Goal: Transaction & Acquisition: Obtain resource

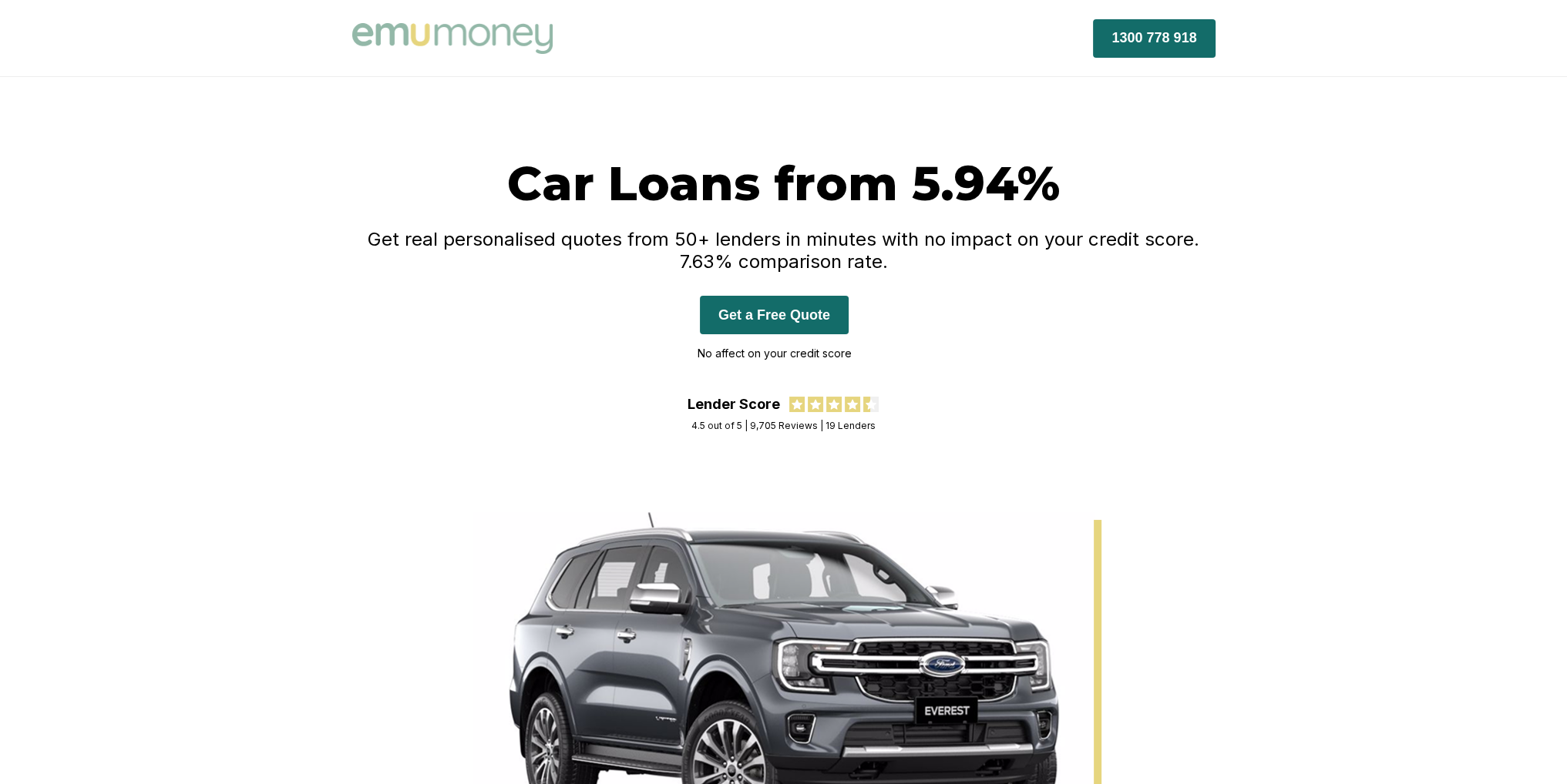
click at [796, 328] on button "Get a Free Quote" at bounding box center [774, 315] width 149 height 39
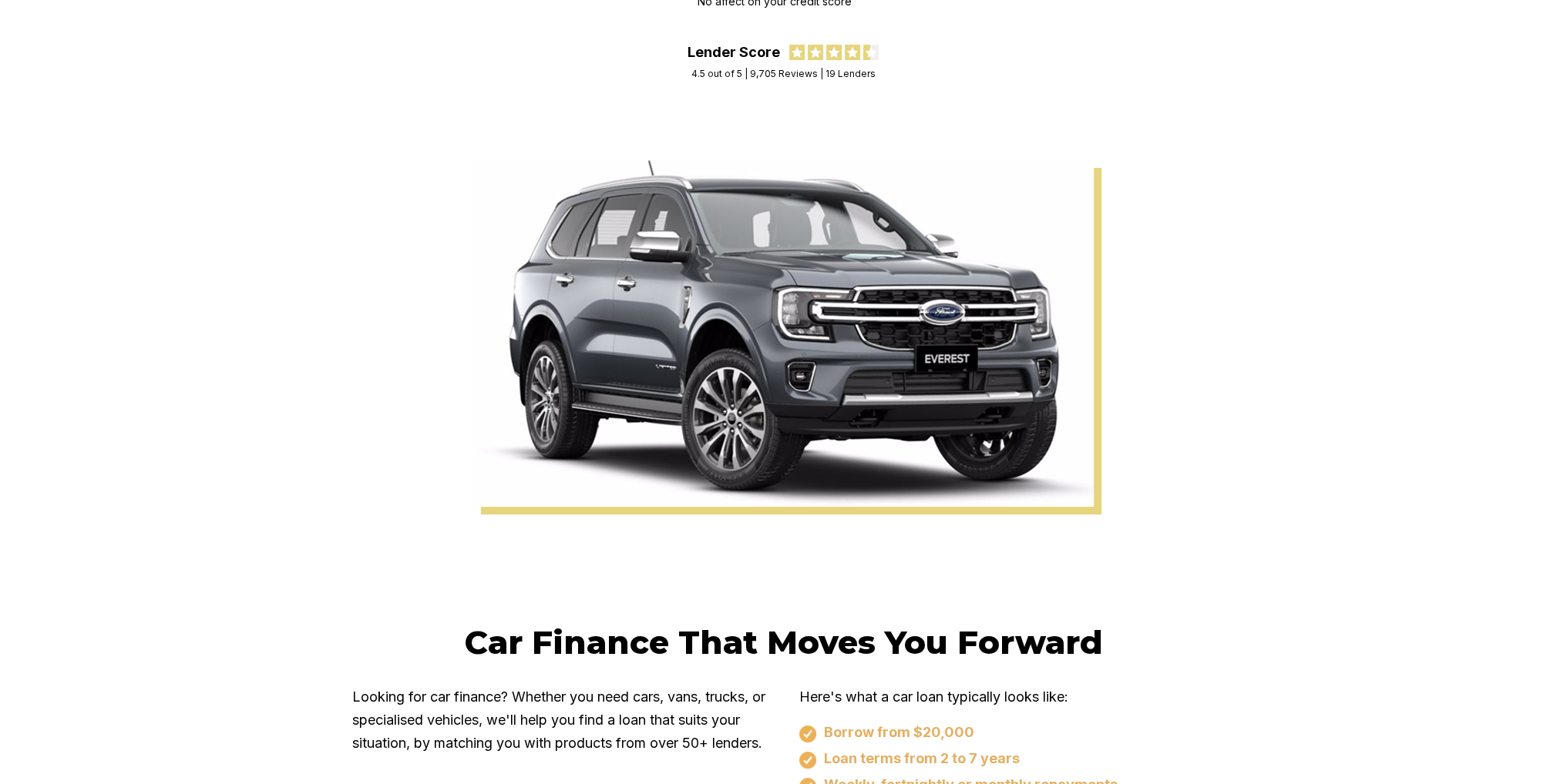
scroll to position [462, 0]
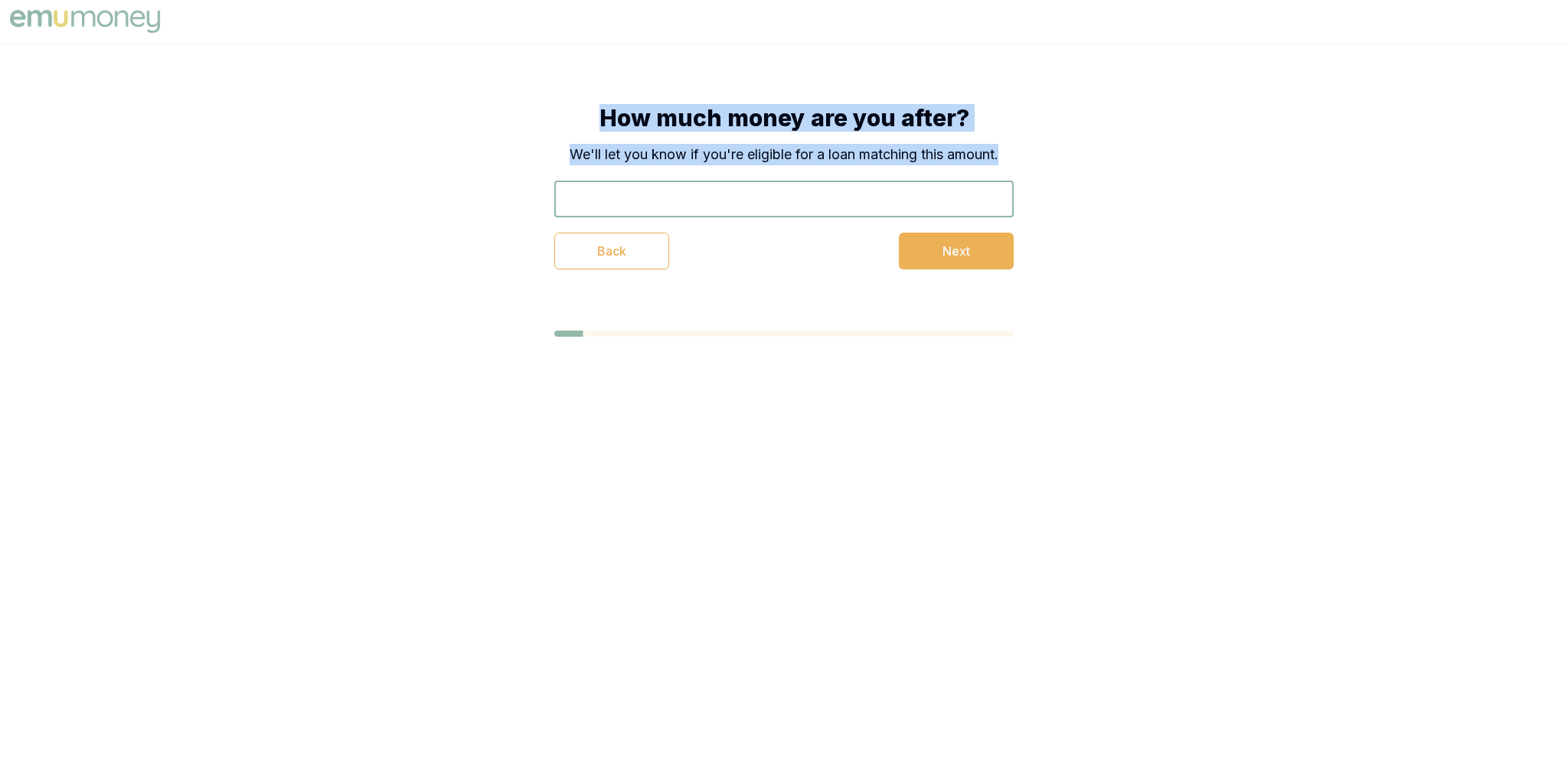
drag, startPoint x: 567, startPoint y: 113, endPoint x: 1011, endPoint y: 166, distance: 447.2
click at [1011, 166] on div "How much money are you after? We'll let you know if you're eligible for a loan …" at bounding box center [784, 187] width 460 height 166
click at [1017, 163] on div "How much money are you after? We'll let you know if you're eligible for a loan …" at bounding box center [784, 186] width 582 height 288
drag, startPoint x: 1019, startPoint y: 160, endPoint x: 465, endPoint y: 100, distance: 557.2
click at [465, 100] on div "How much money are you after? We'll let you know if you're eligible for a loan …" at bounding box center [784, 220] width 1568 height 355
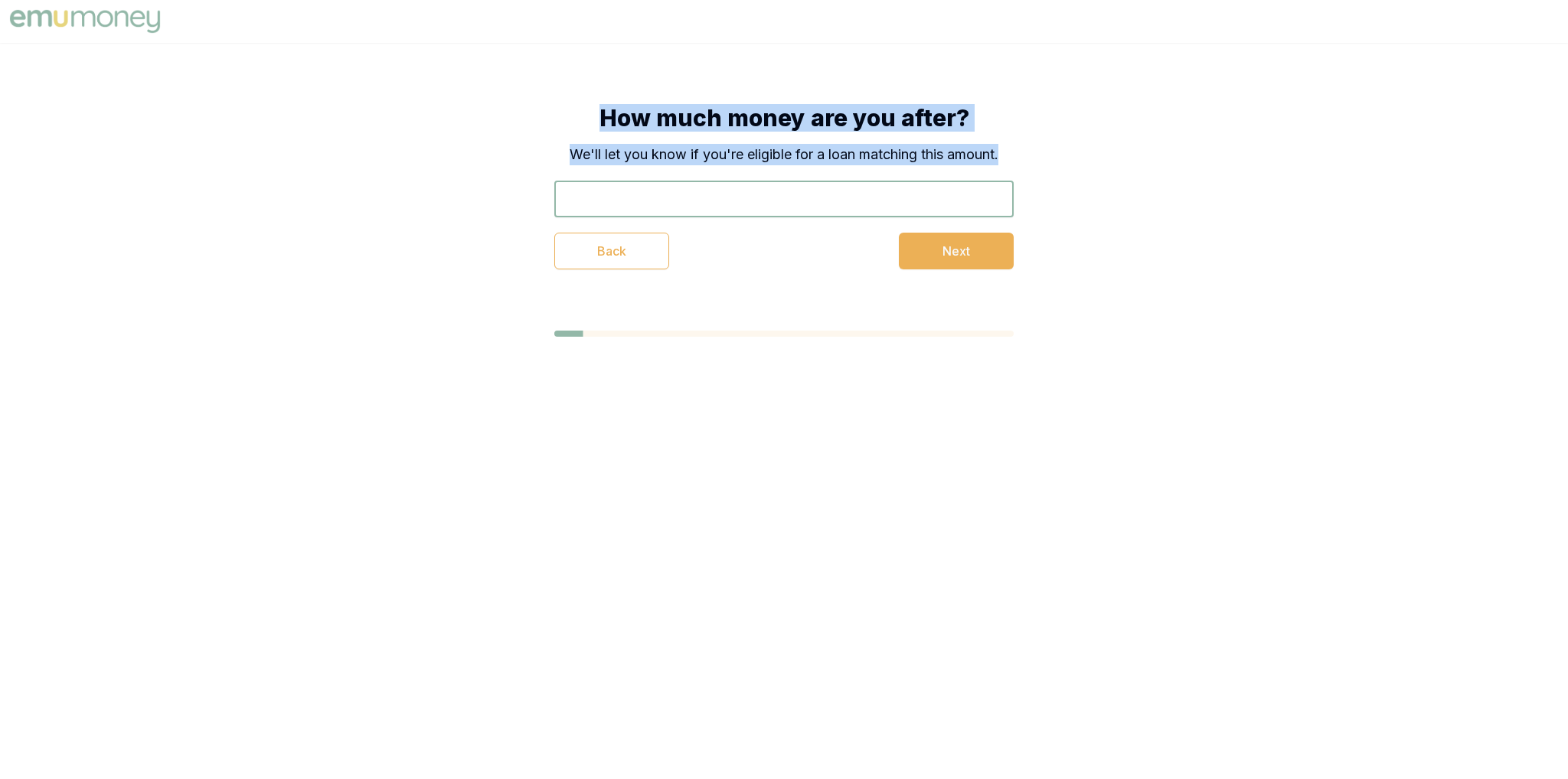
click at [471, 97] on div "How much money are you after? We'll let you know if you're eligible for a loan …" at bounding box center [784, 220] width 1568 height 355
drag, startPoint x: 541, startPoint y: 92, endPoint x: 995, endPoint y: 154, distance: 458.2
click at [995, 154] on div "How much money are you after? We'll let you know if you're eligible for a loan …" at bounding box center [784, 186] width 582 height 288
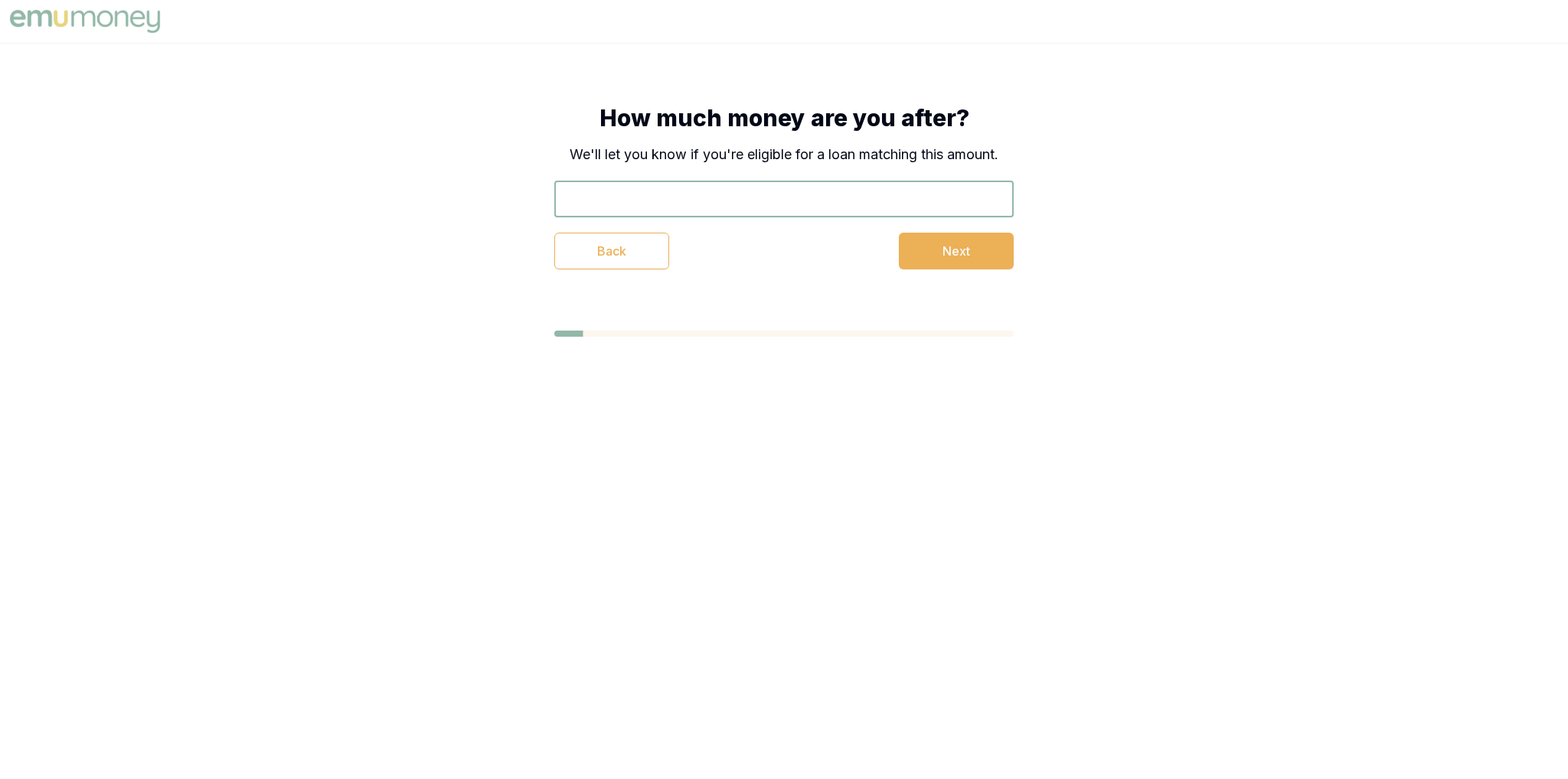
click at [1013, 149] on div "How much money are you after? We'll let you know if you're eligible for a loan …" at bounding box center [784, 186] width 582 height 288
click at [706, 180] on input "text" at bounding box center [784, 198] width 460 height 37
type input "$45,000"
click at [924, 248] on button "Next" at bounding box center [956, 250] width 115 height 37
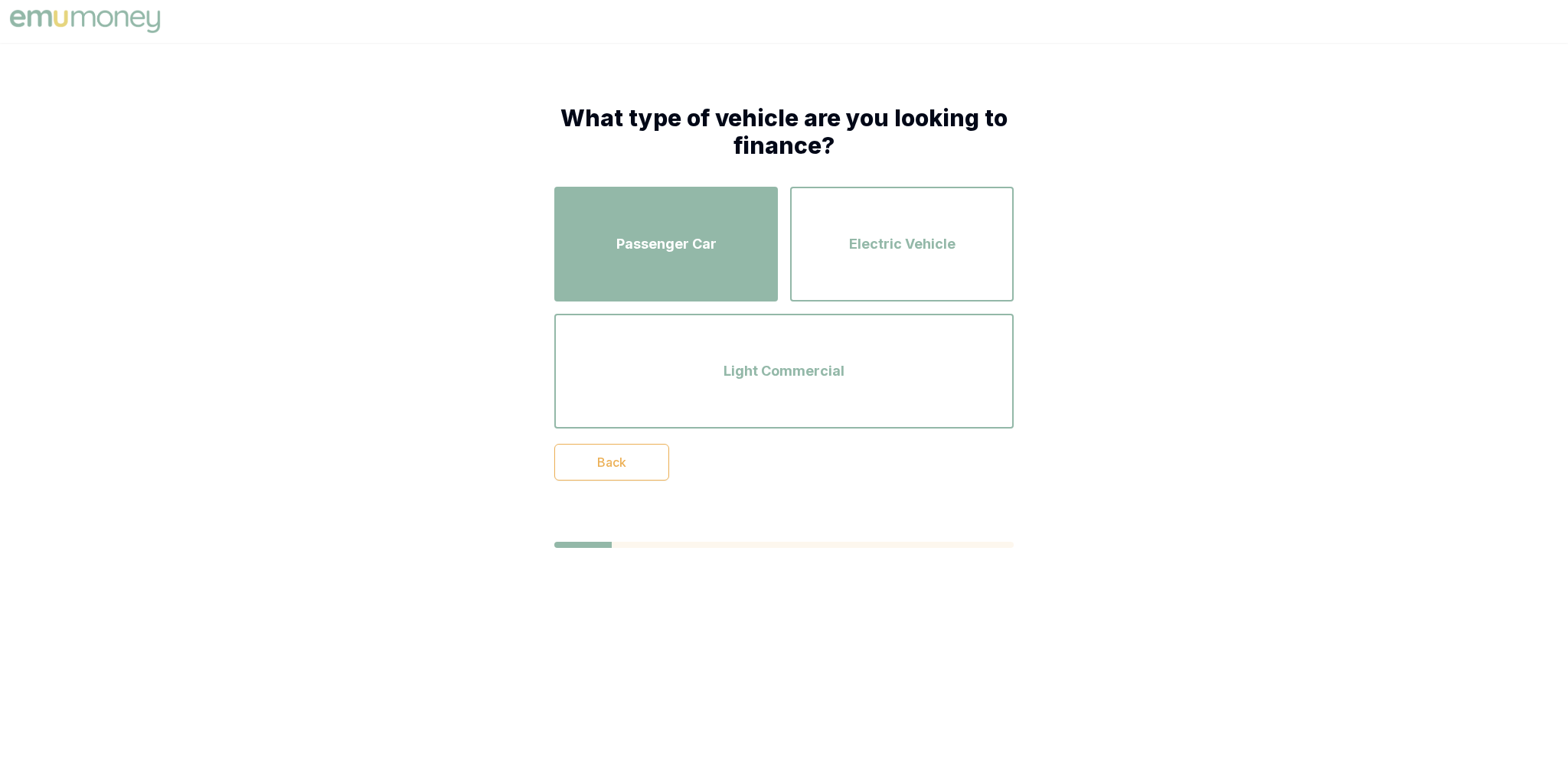
click at [696, 252] on span "Passenger Car" at bounding box center [666, 243] width 100 height 21
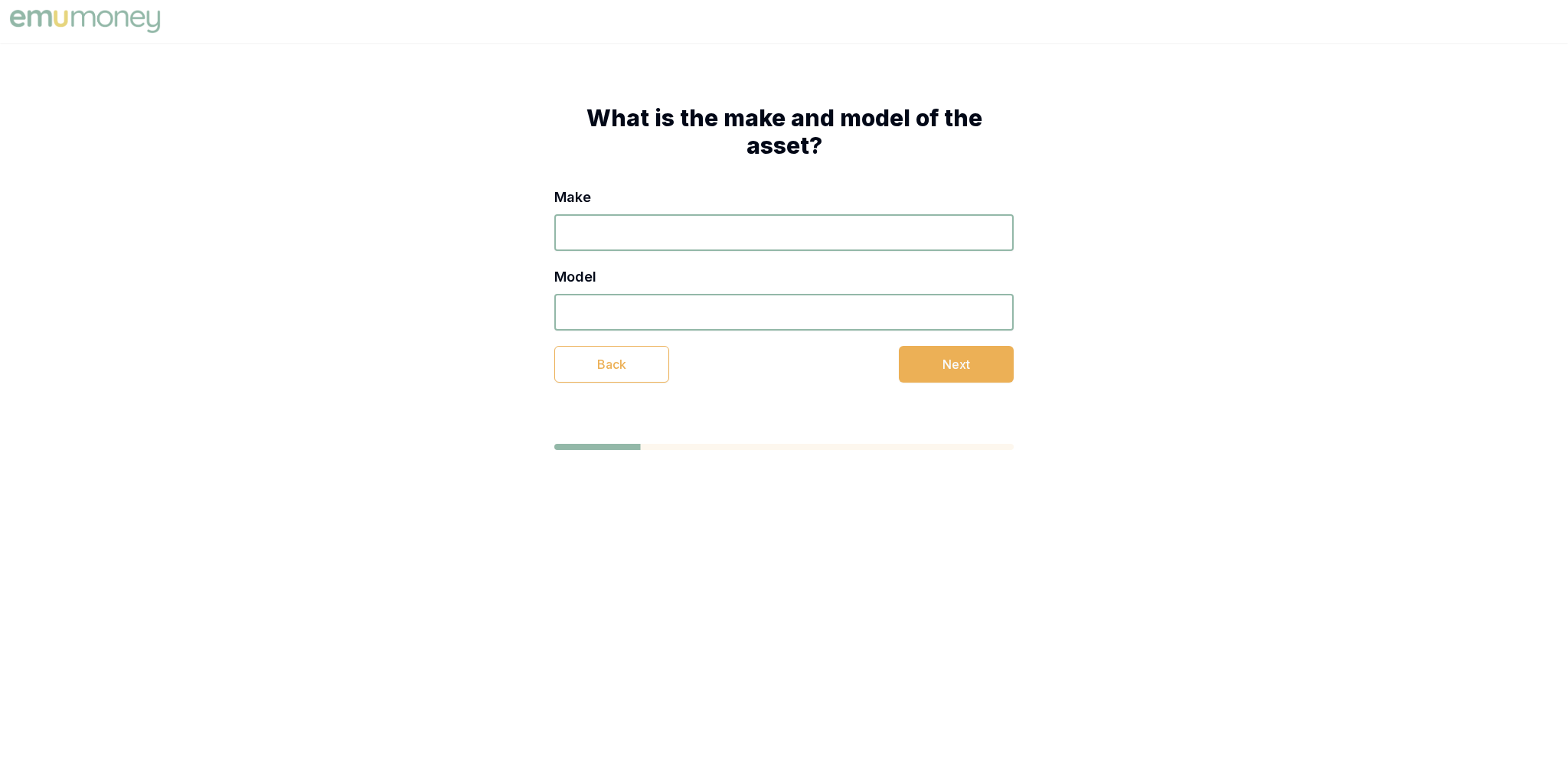
click at [750, 237] on input "Make" at bounding box center [784, 232] width 460 height 37
click at [929, 349] on button "Next" at bounding box center [956, 364] width 115 height 37
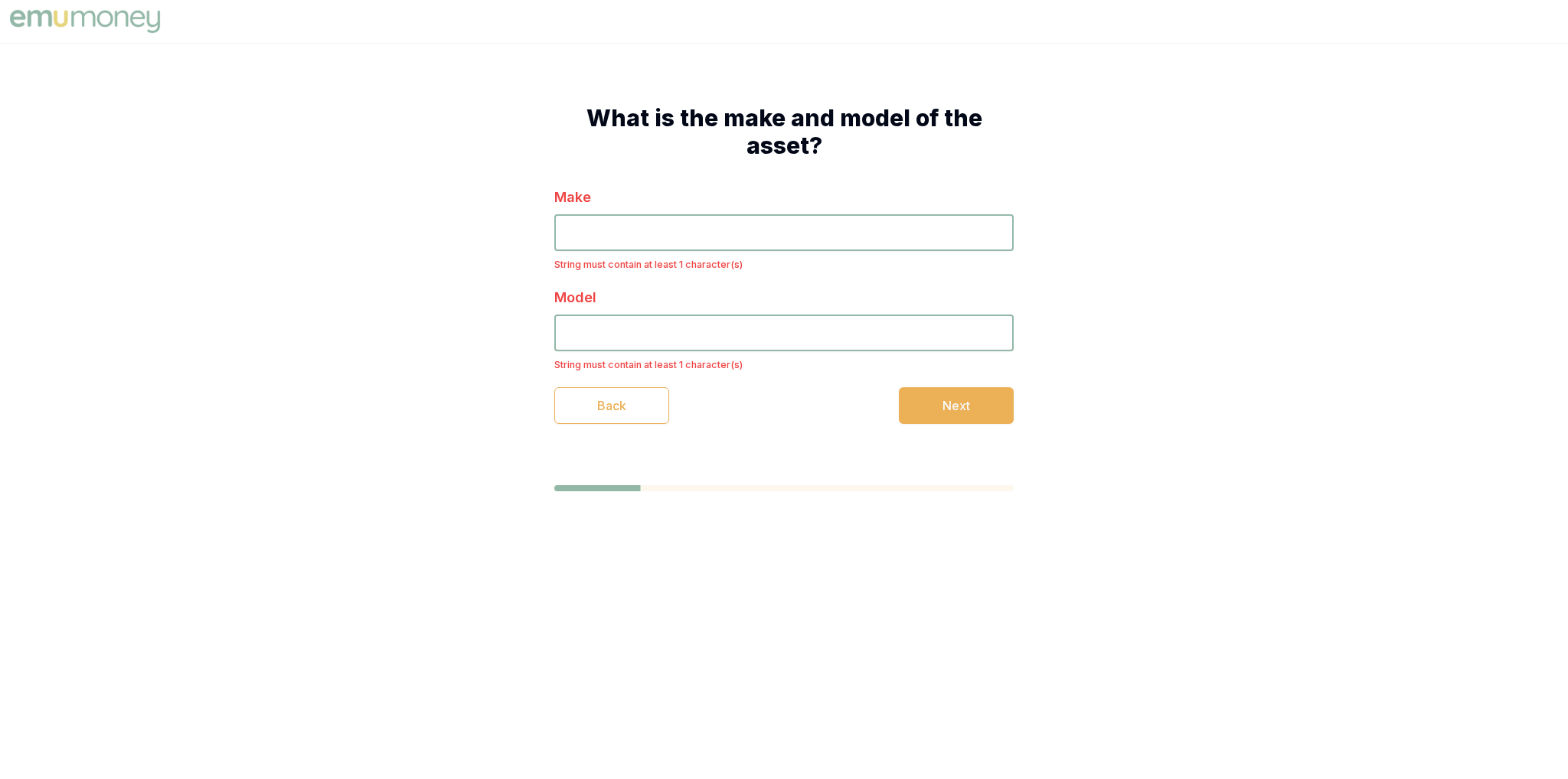
click at [937, 365] on p "String must contain at least 1 character(s)" at bounding box center [784, 364] width 460 height 15
drag, startPoint x: 678, startPoint y: 237, endPoint x: 680, endPoint y: 225, distance: 12.2
click at [678, 236] on input "Make" at bounding box center [784, 232] width 460 height 37
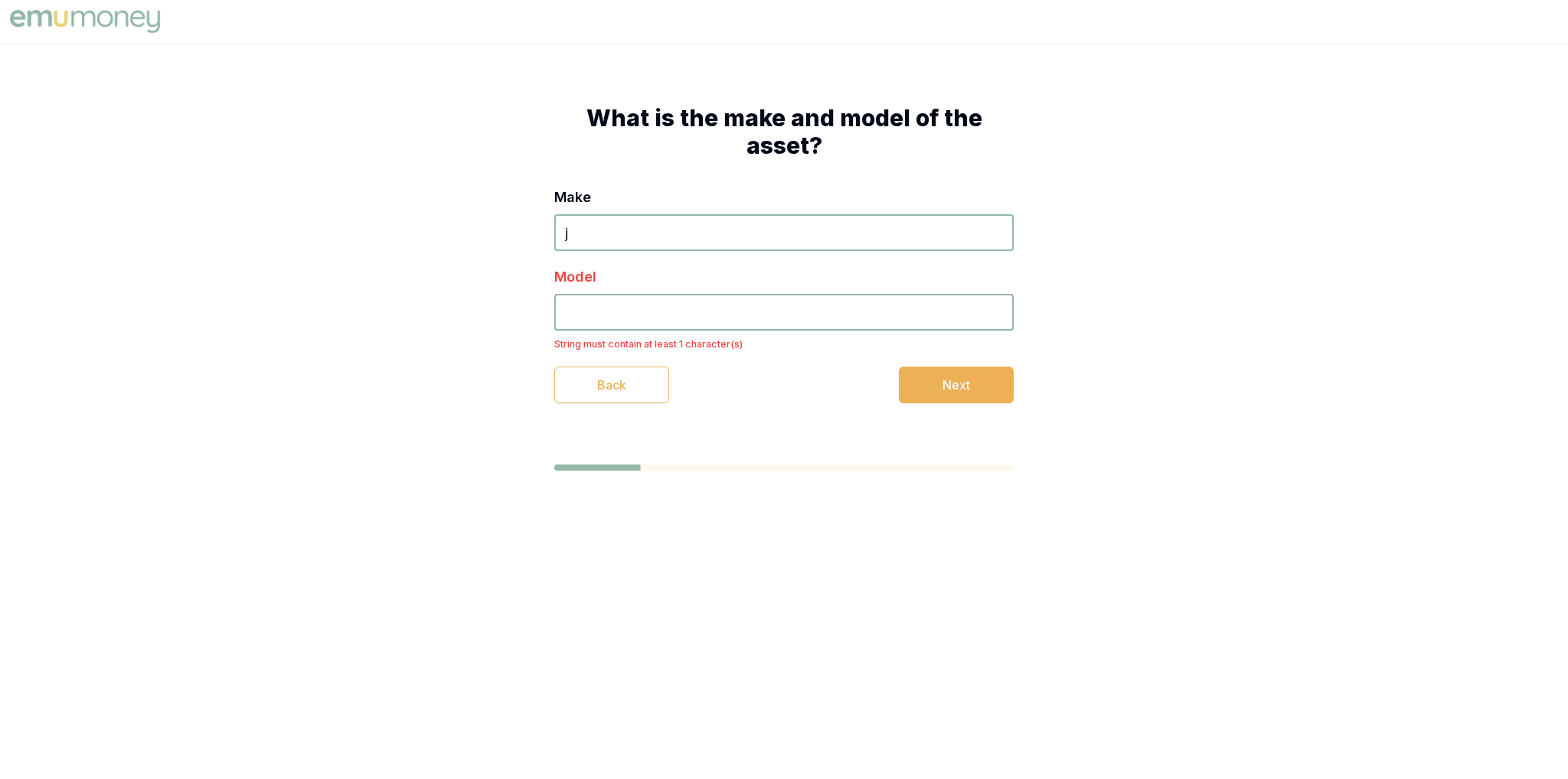
type input "j"
click at [680, 302] on input "Model" at bounding box center [784, 312] width 460 height 37
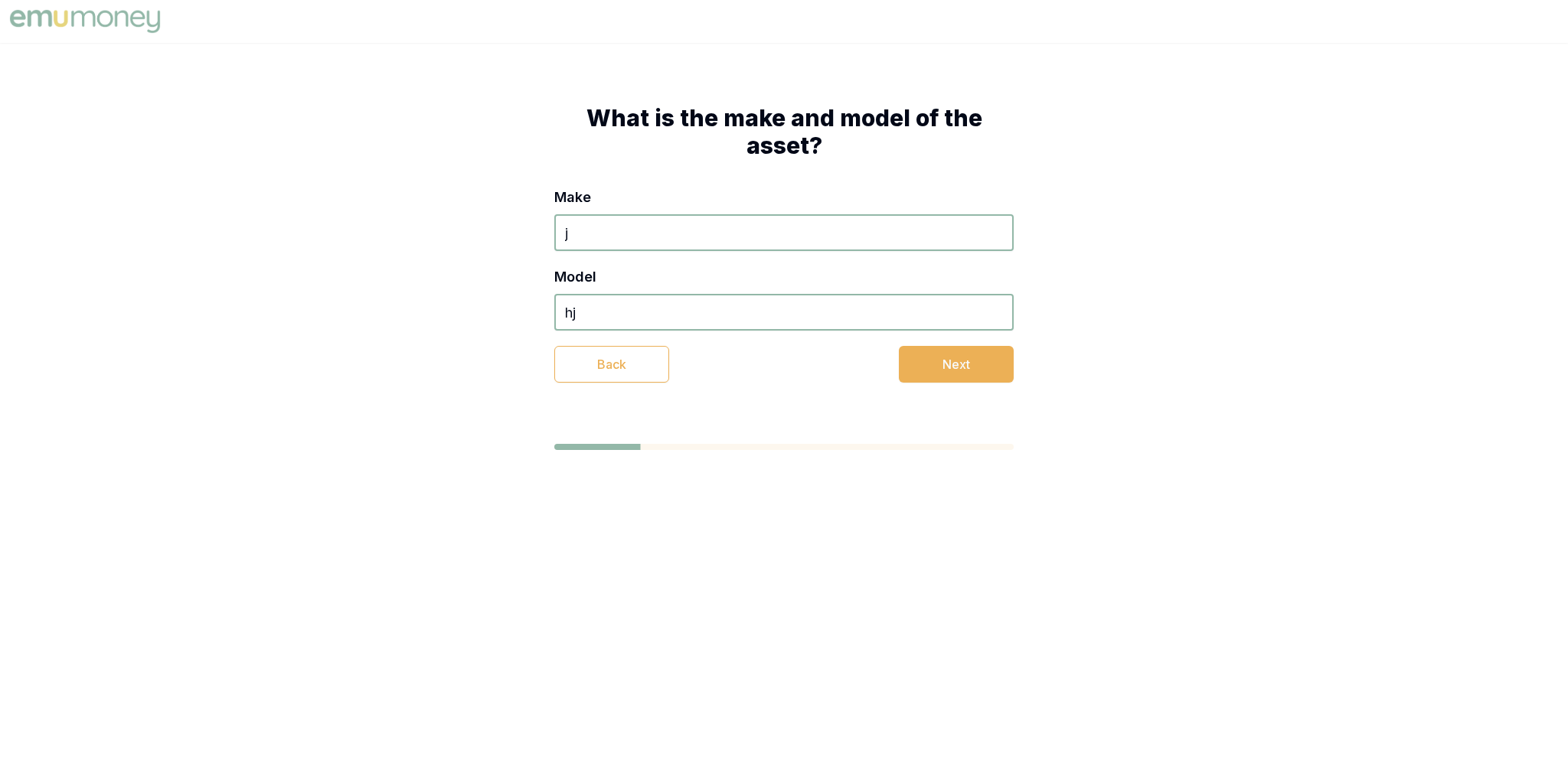
type input "hj"
click at [994, 339] on div "Make j Model hj Back Next" at bounding box center [784, 284] width 460 height 196
click at [960, 395] on div "What is the make and model of the asset? Make j Model hj Back Next" at bounding box center [784, 243] width 582 height 401
click at [961, 386] on div "What is the make and model of the asset? Make j Model hj Back Next" at bounding box center [784, 243] width 582 height 401
click at [961, 373] on button "Next" at bounding box center [956, 364] width 115 height 37
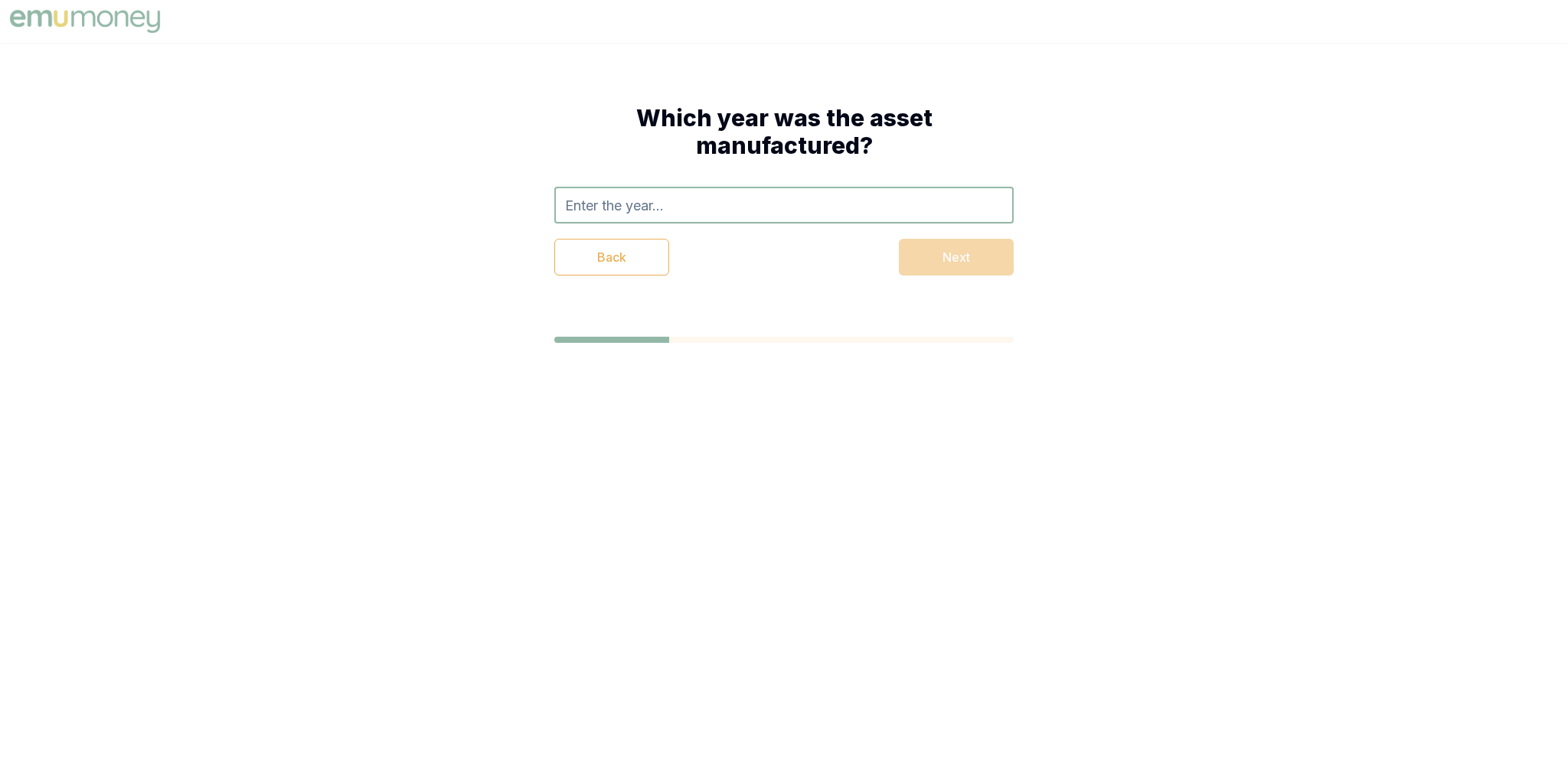
click at [698, 208] on input "text" at bounding box center [784, 205] width 460 height 37
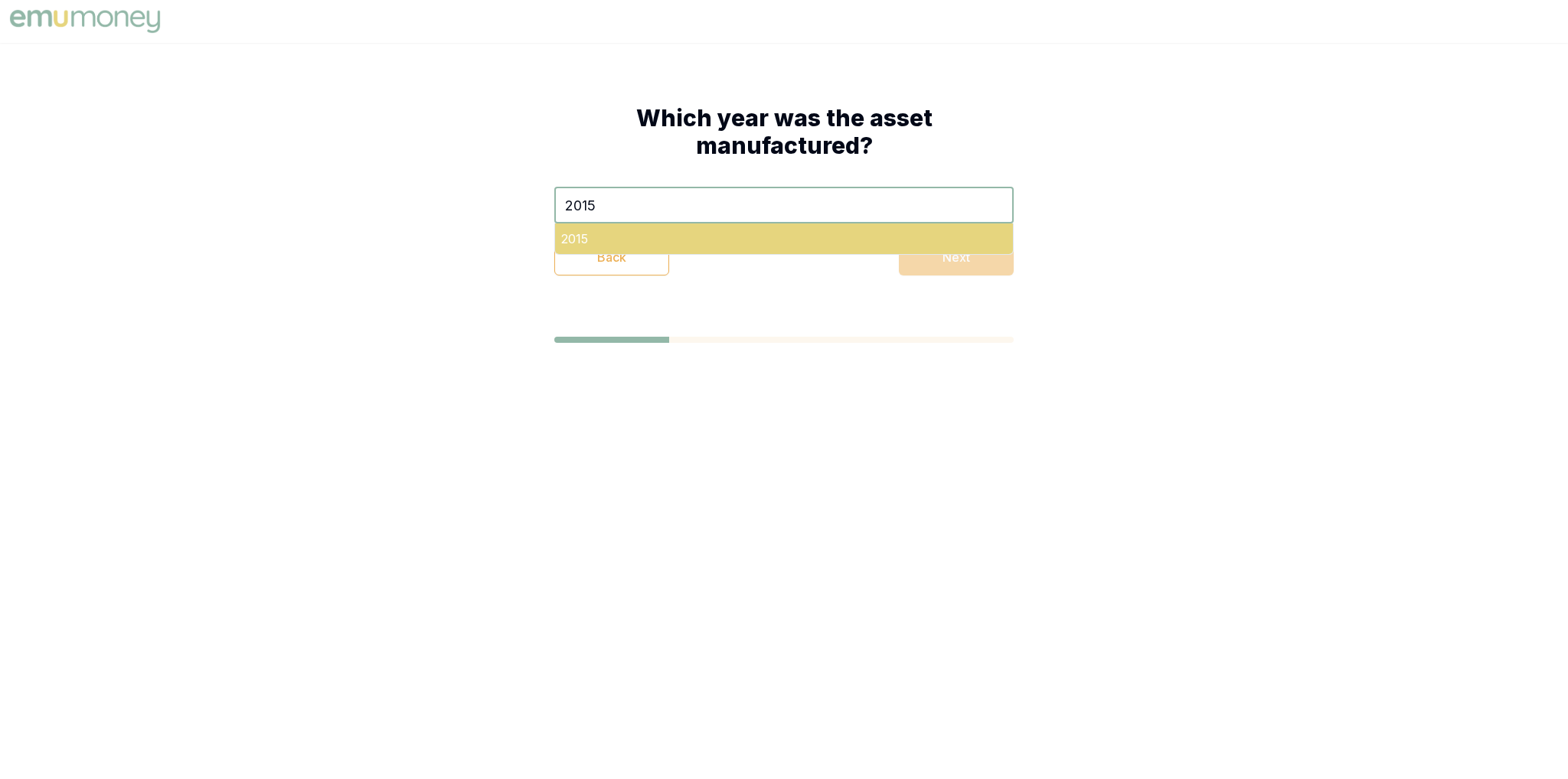
type input "2015"
click at [681, 231] on div "2015" at bounding box center [784, 239] width 458 height 31
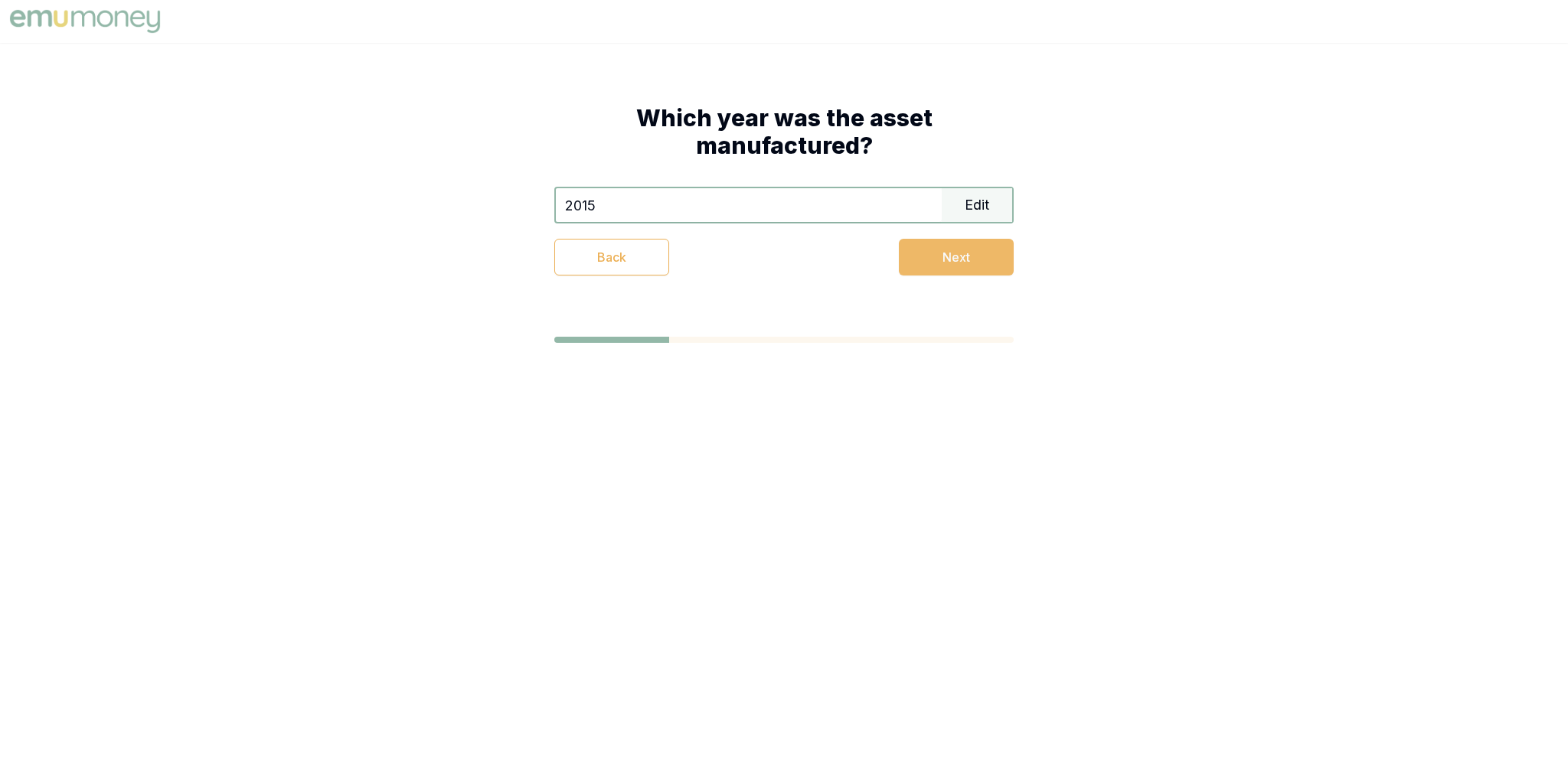
click at [982, 253] on button "Next" at bounding box center [956, 257] width 115 height 37
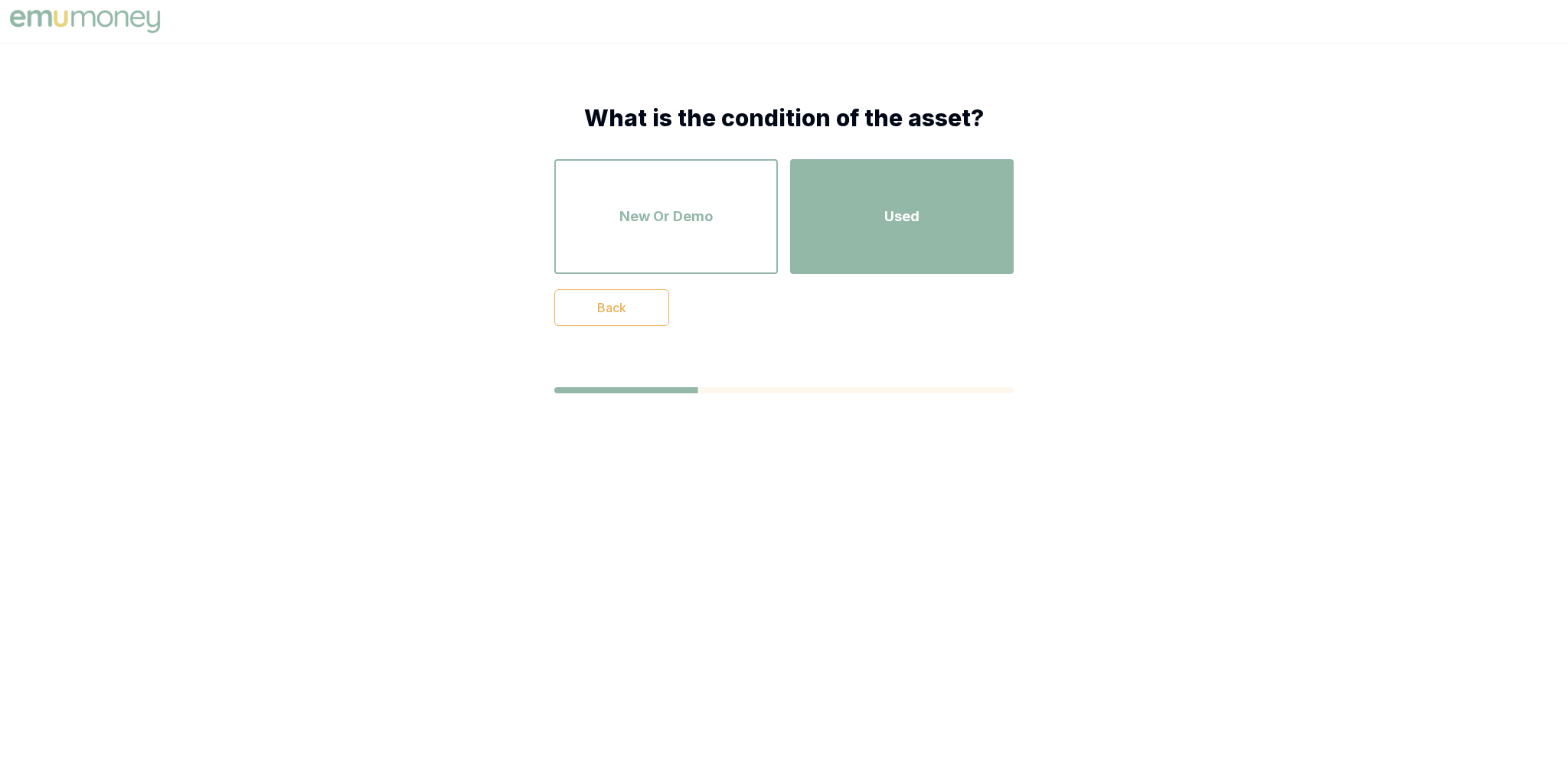
click at [876, 209] on div "Used" at bounding box center [901, 216] width 196 height 87
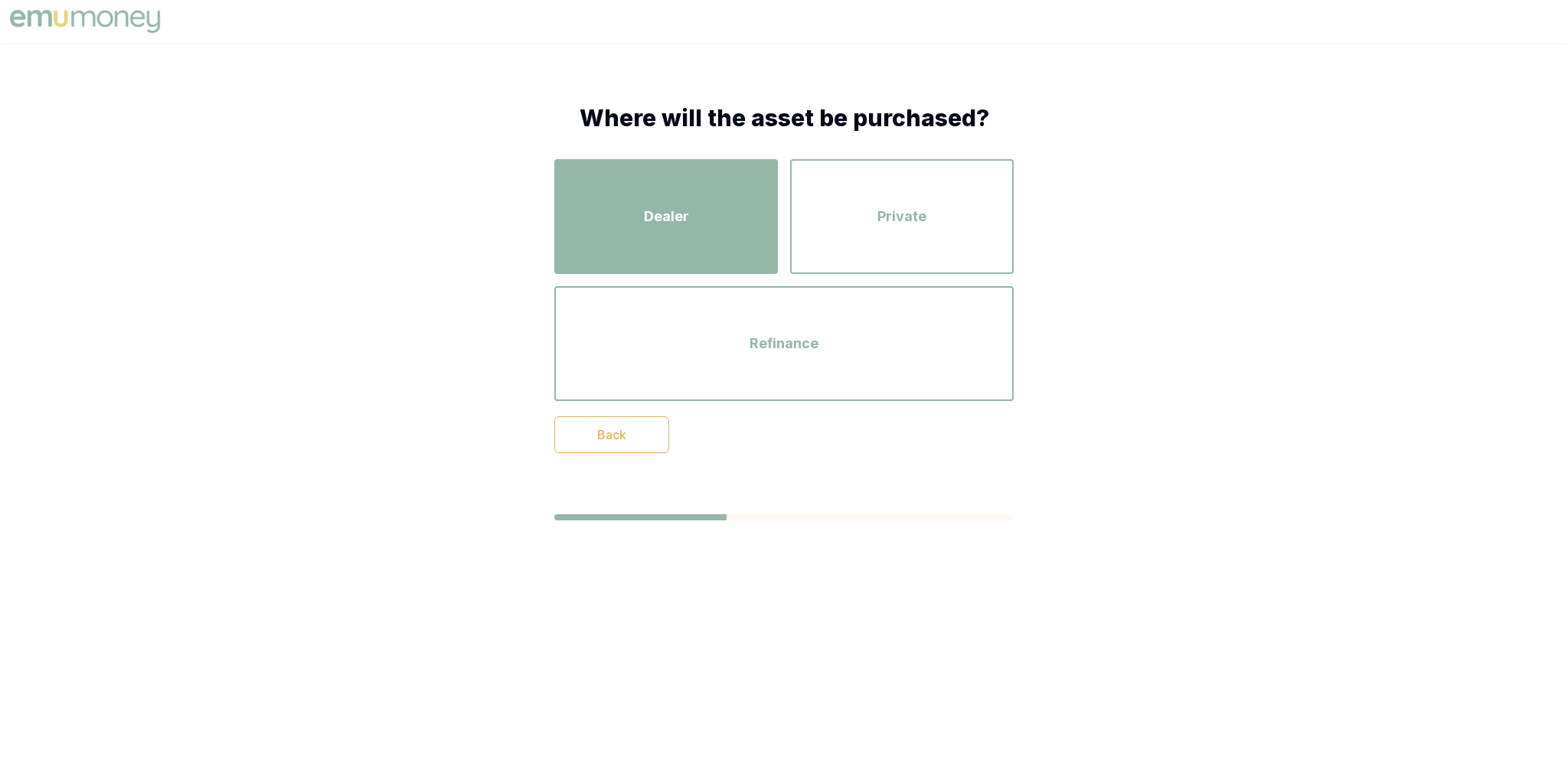
click at [702, 219] on div "Dealer" at bounding box center [666, 216] width 196 height 87
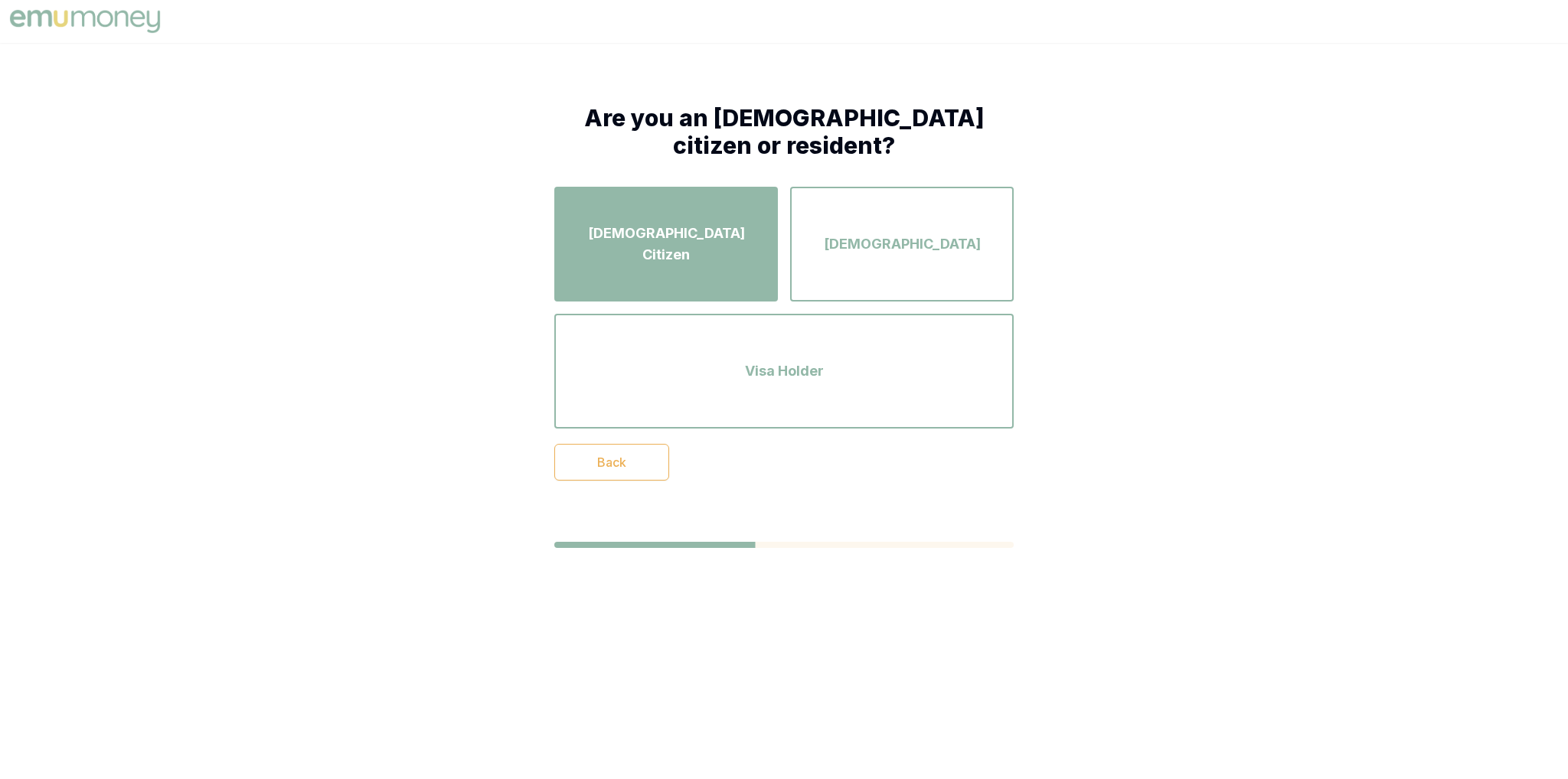
click at [748, 223] on div "Australian Citizen" at bounding box center [666, 244] width 196 height 87
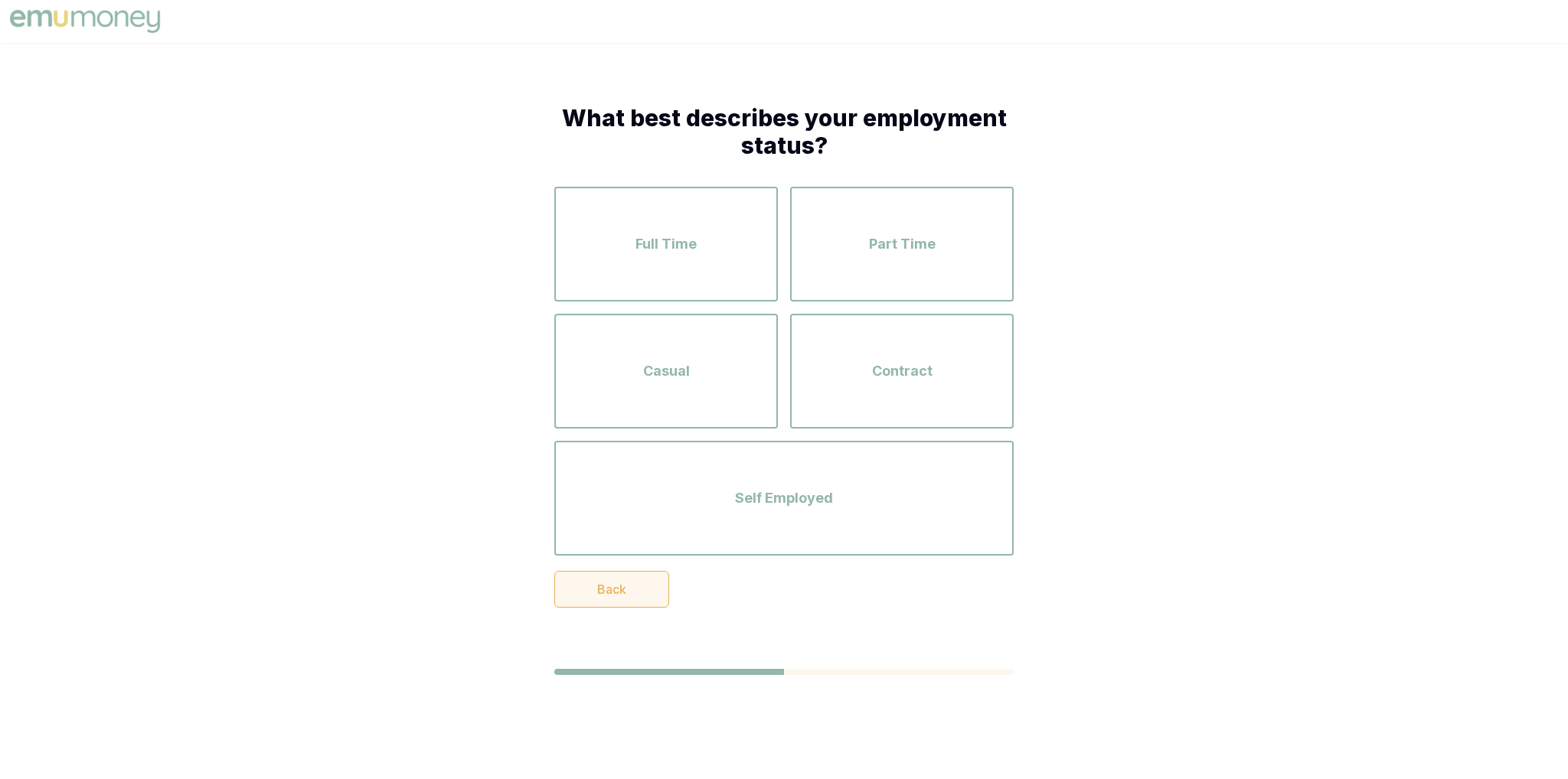
click at [631, 595] on button "Back" at bounding box center [612, 589] width 115 height 37
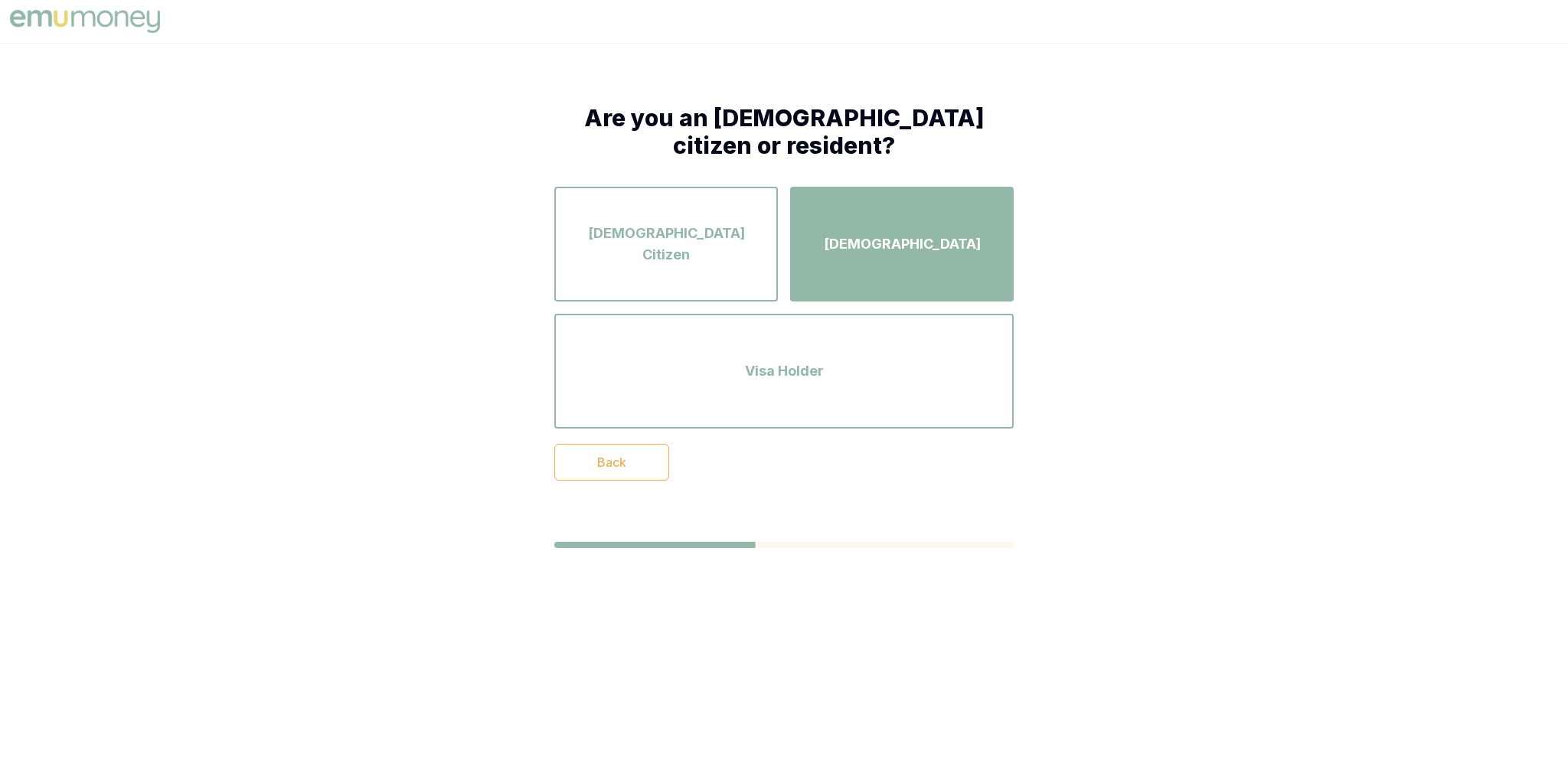
click at [867, 295] on button "Permanent Resident" at bounding box center [902, 244] width 224 height 114
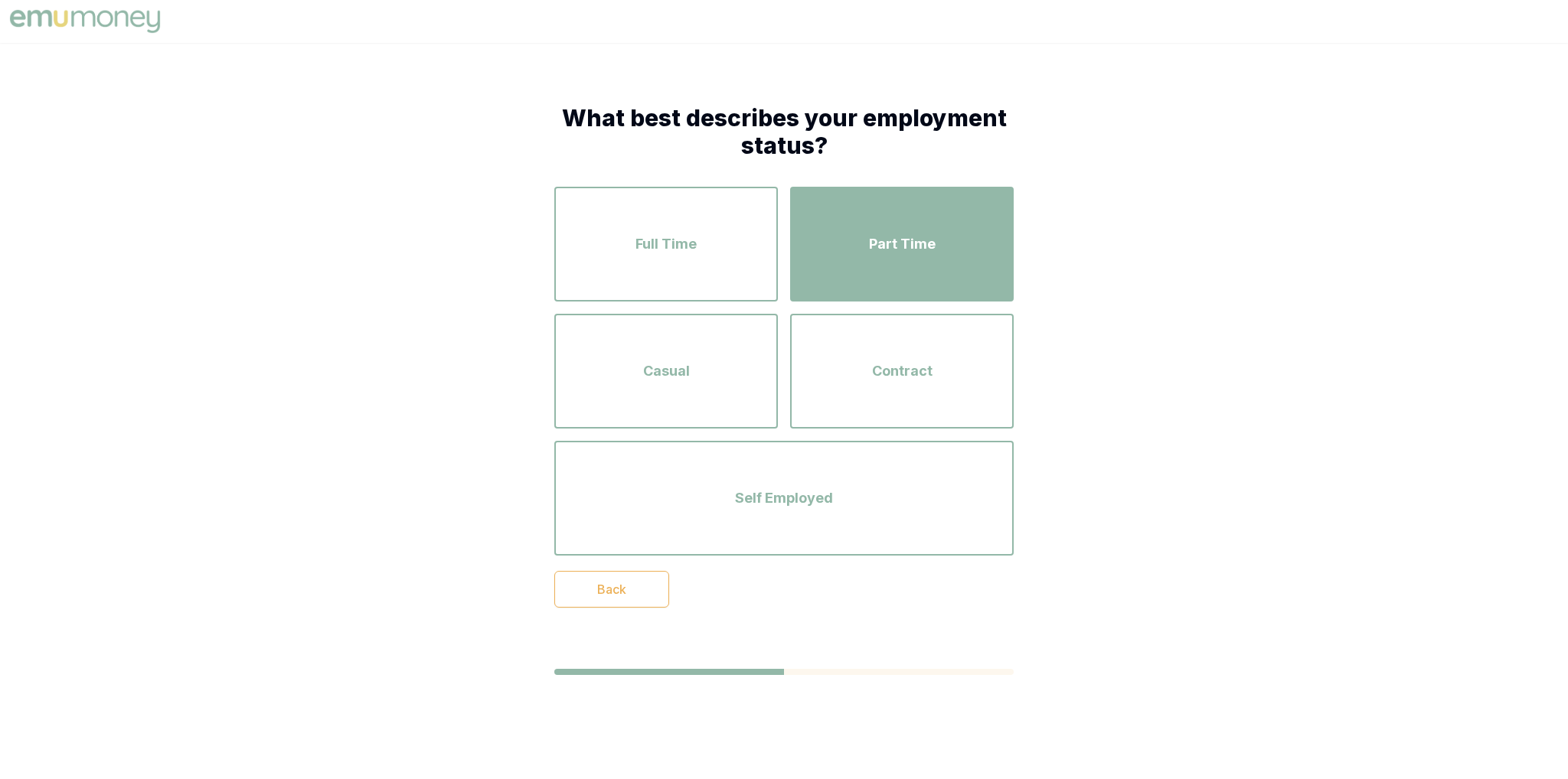
click at [895, 259] on div "Part Time" at bounding box center [901, 244] width 196 height 87
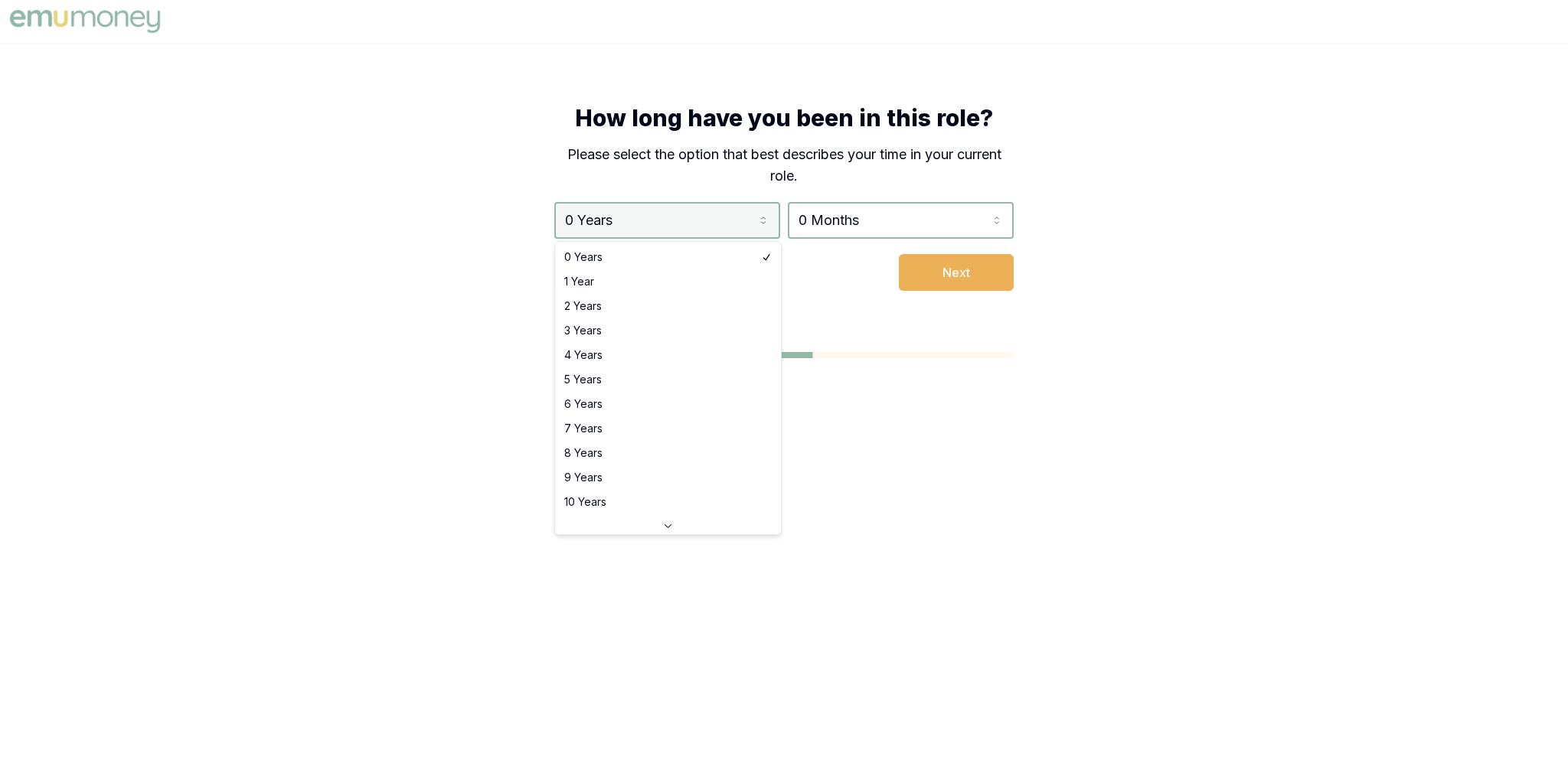
click at [672, 219] on html "How long have you been in this role? Please select the option that best describ…" at bounding box center [784, 390] width 1568 height 779
select select "2"
drag, startPoint x: 655, startPoint y: 299, endPoint x: 934, endPoint y: 268, distance: 280.7
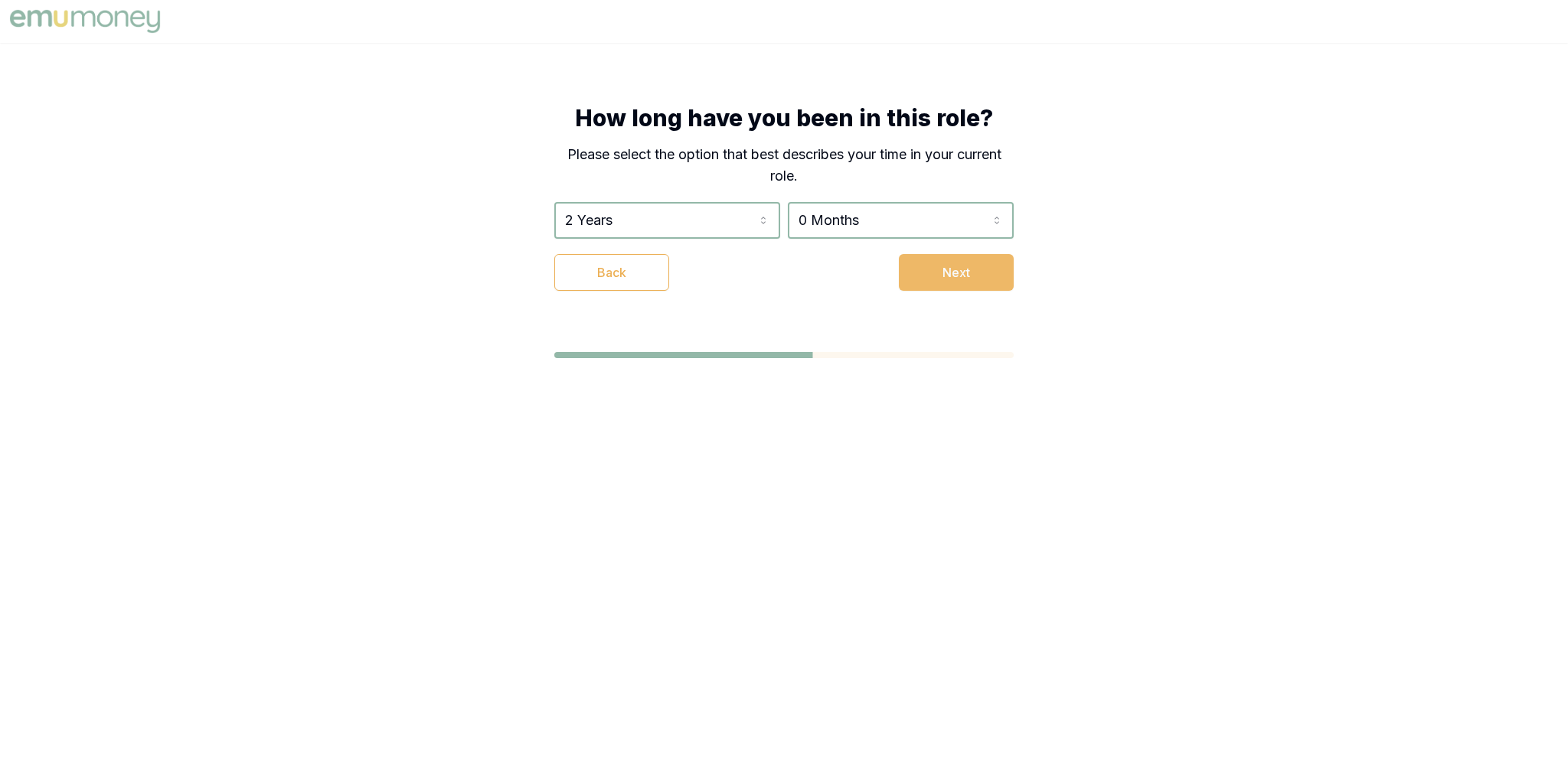
click at [966, 267] on button "Next" at bounding box center [956, 272] width 115 height 37
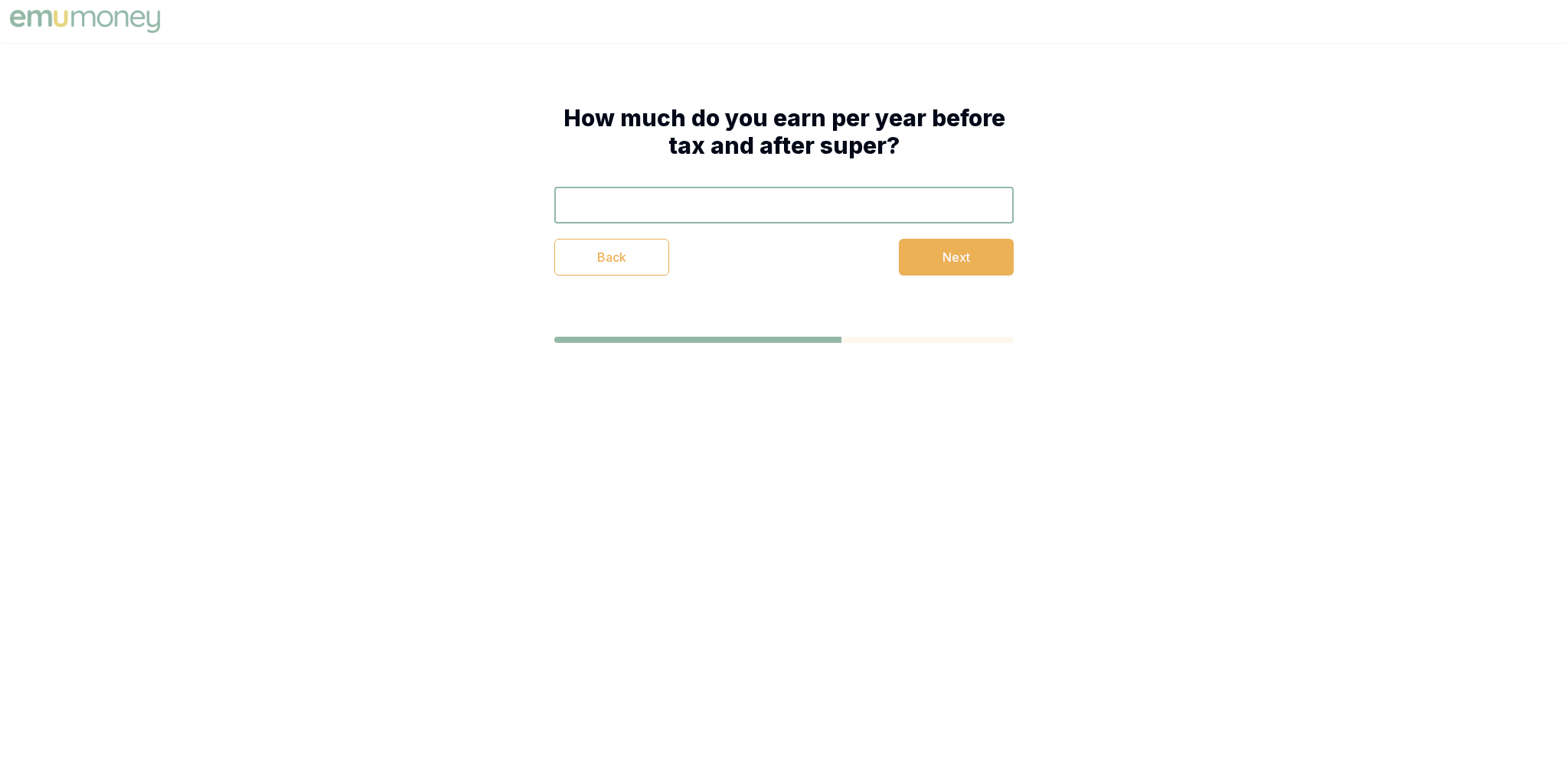
click at [855, 208] on input "text" at bounding box center [784, 205] width 460 height 37
type input "$85,000"
click at [978, 276] on div "How much do you earn per year before tax and after super? $85,000 Back Next" at bounding box center [784, 190] width 582 height 294
click at [972, 257] on button "Next" at bounding box center [956, 257] width 115 height 37
